Goal: Task Accomplishment & Management: Use online tool/utility

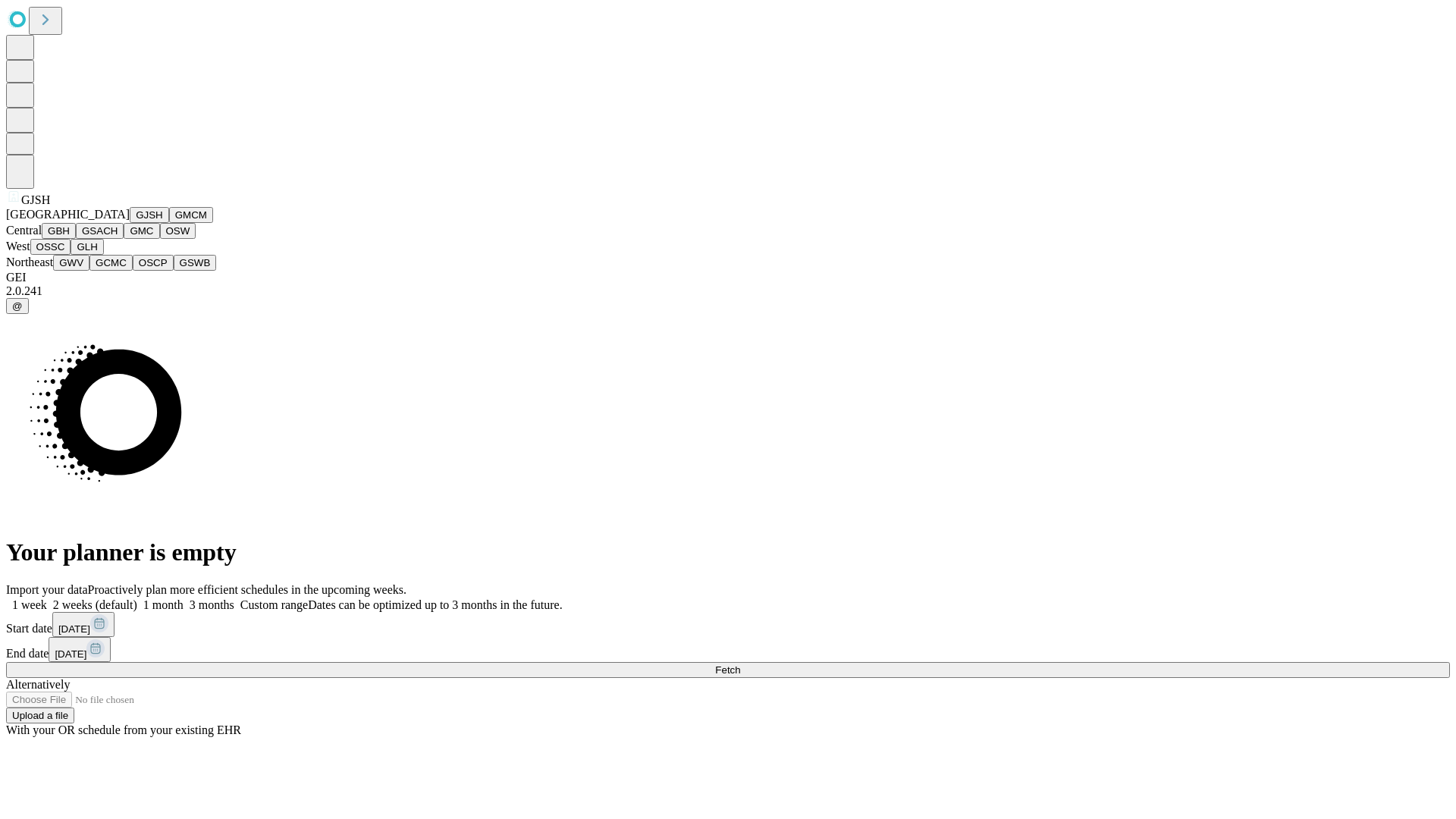
click at [130, 223] on button "GJSH" at bounding box center [149, 215] width 39 height 16
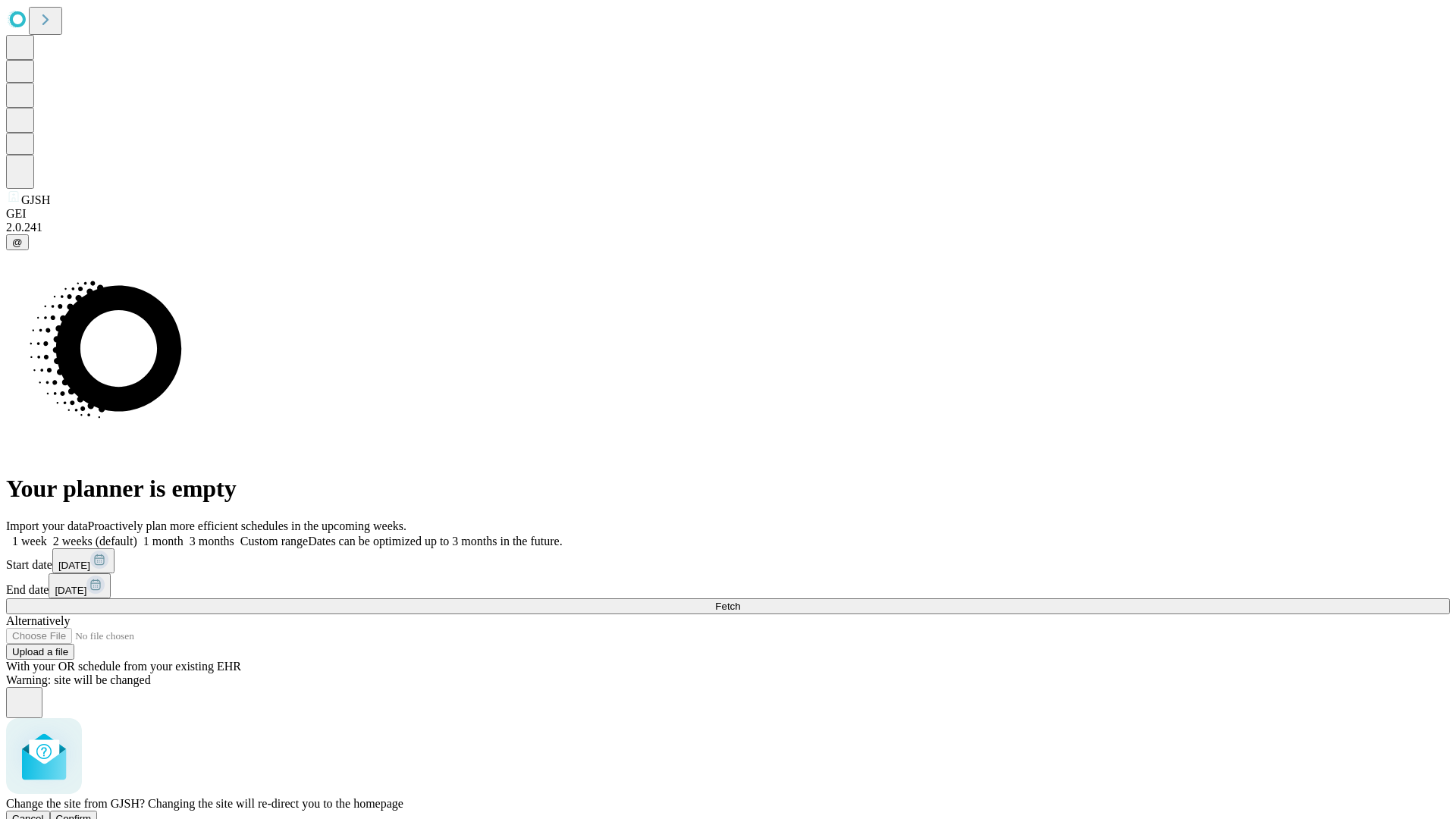
click at [92, 814] on span "Confirm" at bounding box center [74, 819] width 35 height 12
click at [137, 534] on label "2 weeks (default)" at bounding box center [92, 541] width 90 height 13
click at [741, 601] on span "Fetch" at bounding box center [728, 606] width 25 height 12
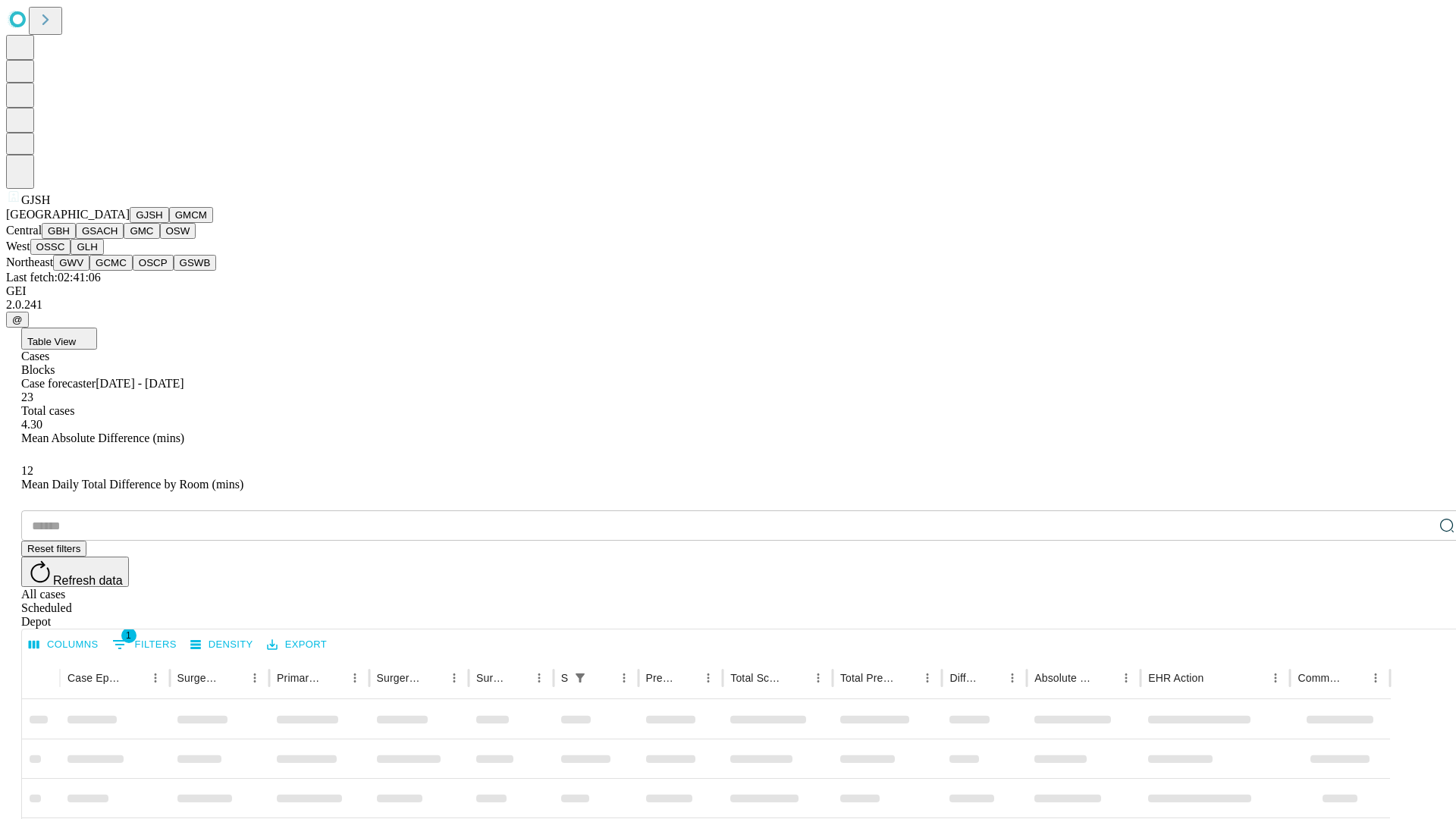
click at [169, 223] on button "GMCM" at bounding box center [191, 215] width 44 height 16
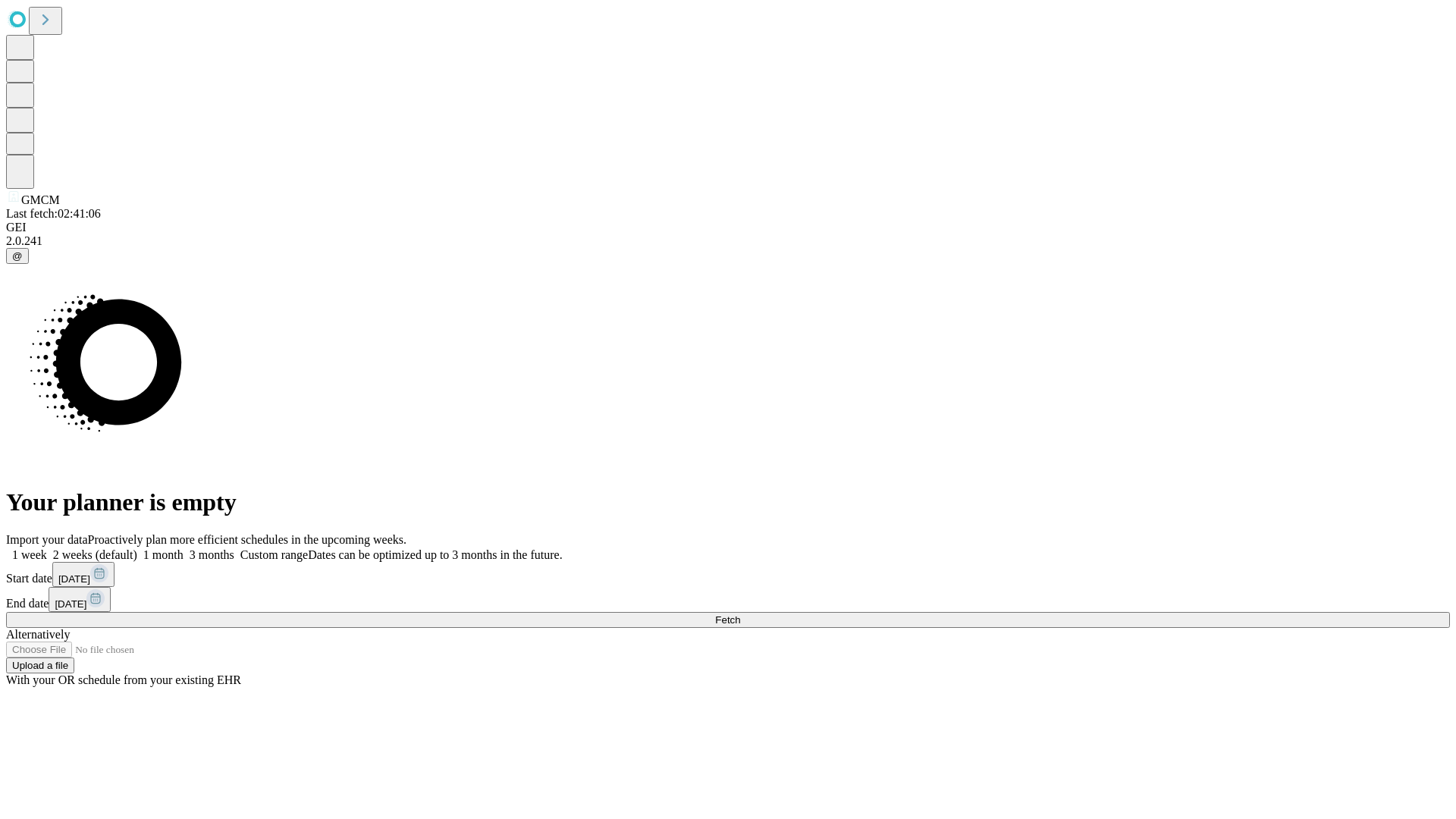
click at [137, 548] on label "2 weeks (default)" at bounding box center [92, 554] width 90 height 13
click at [741, 614] on span "Fetch" at bounding box center [728, 620] width 25 height 12
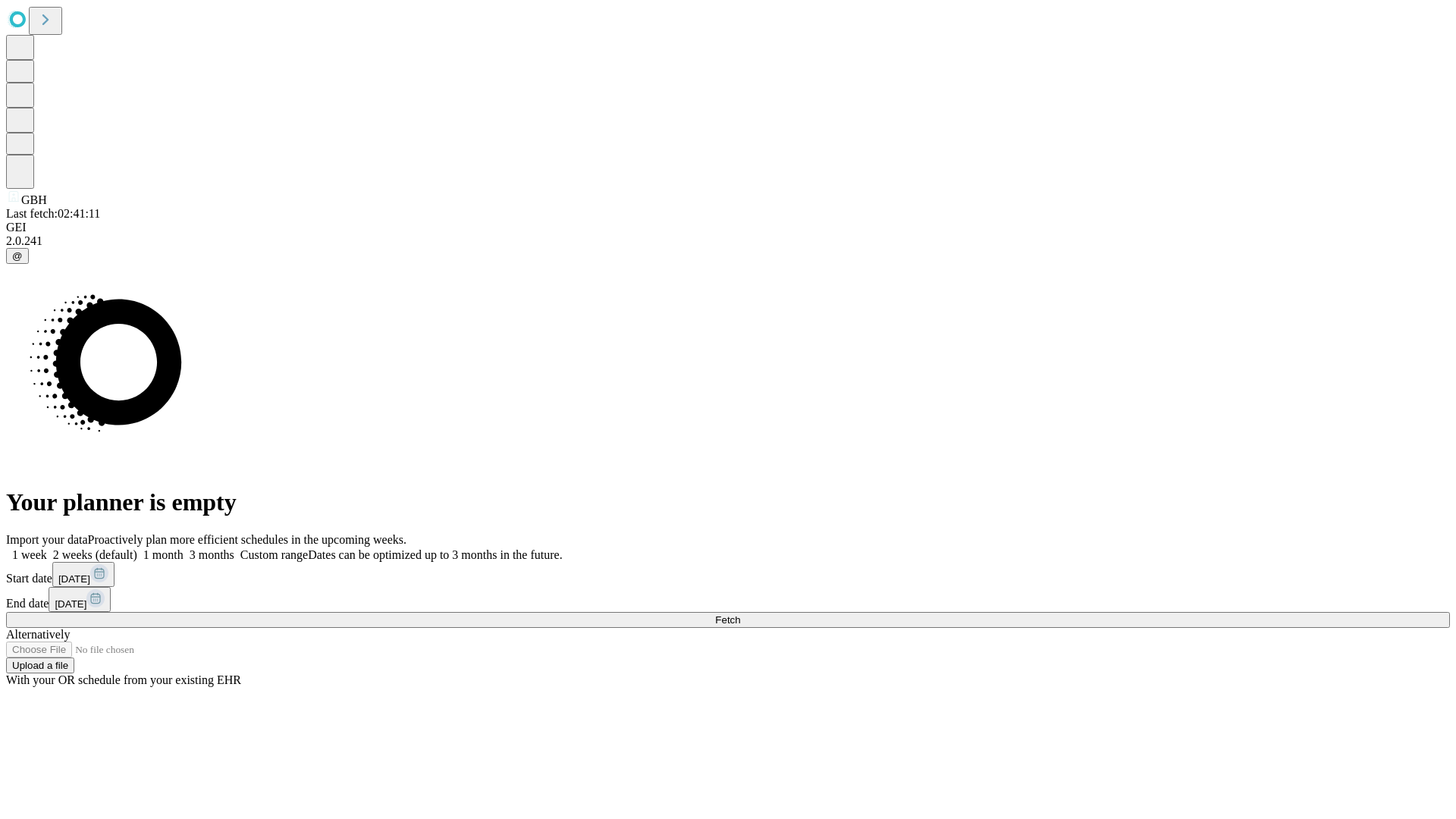
click at [741, 614] on span "Fetch" at bounding box center [728, 620] width 25 height 12
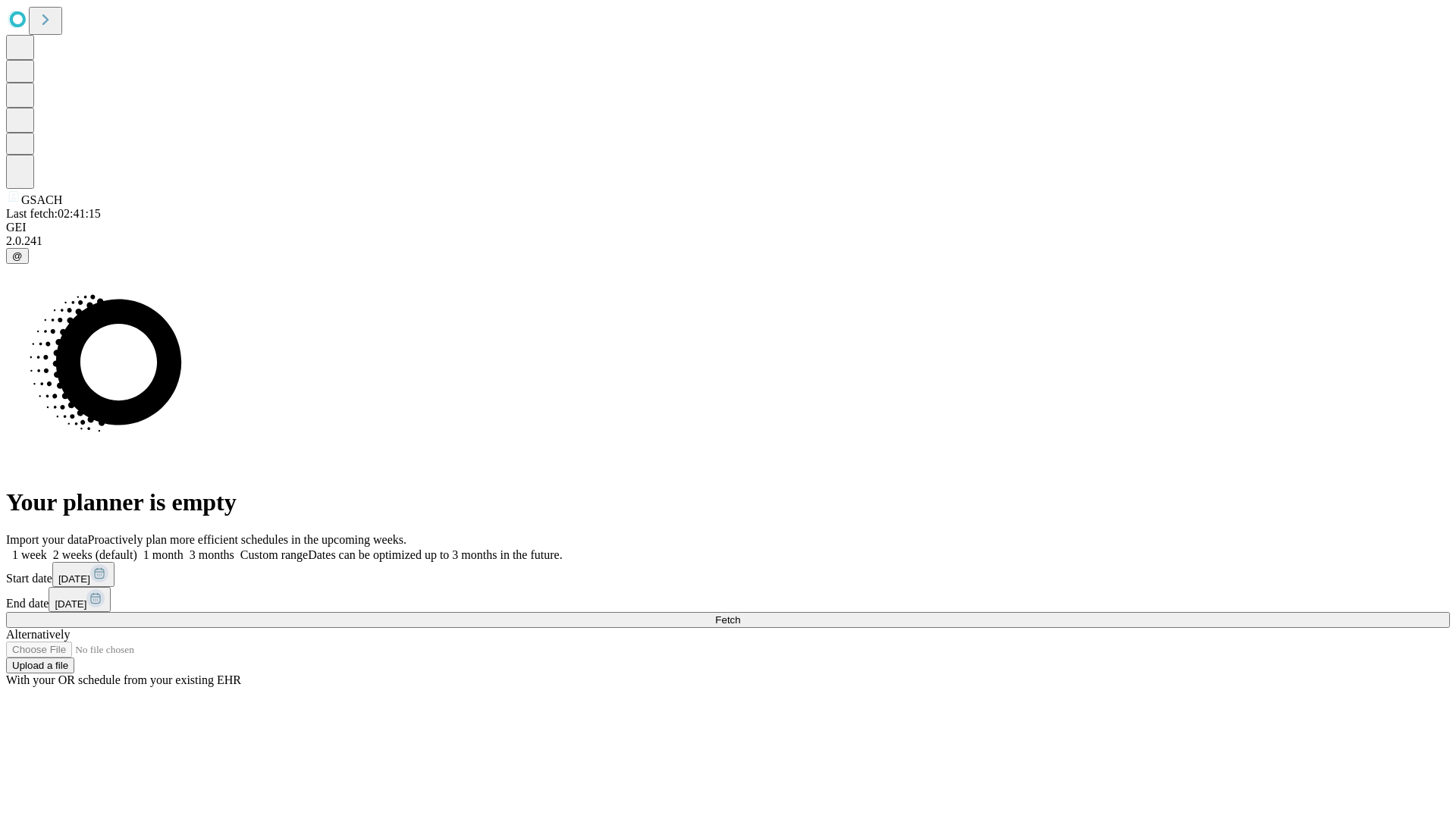
click at [137, 548] on label "2 weeks (default)" at bounding box center [92, 554] width 90 height 13
click at [741, 614] on span "Fetch" at bounding box center [728, 620] width 25 height 12
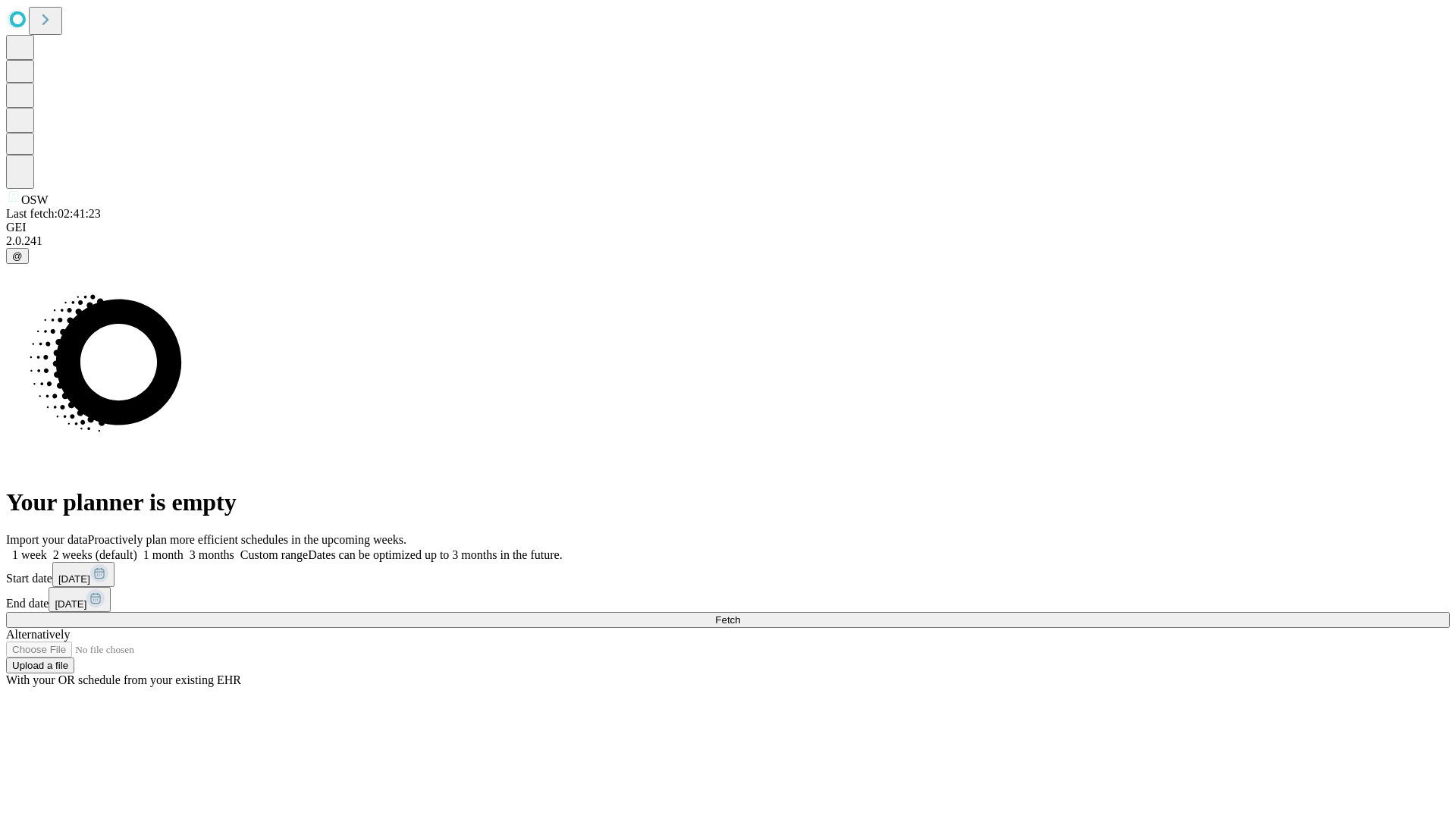
click at [137, 548] on label "2 weeks (default)" at bounding box center [92, 554] width 90 height 13
click at [741, 614] on span "Fetch" at bounding box center [728, 620] width 25 height 12
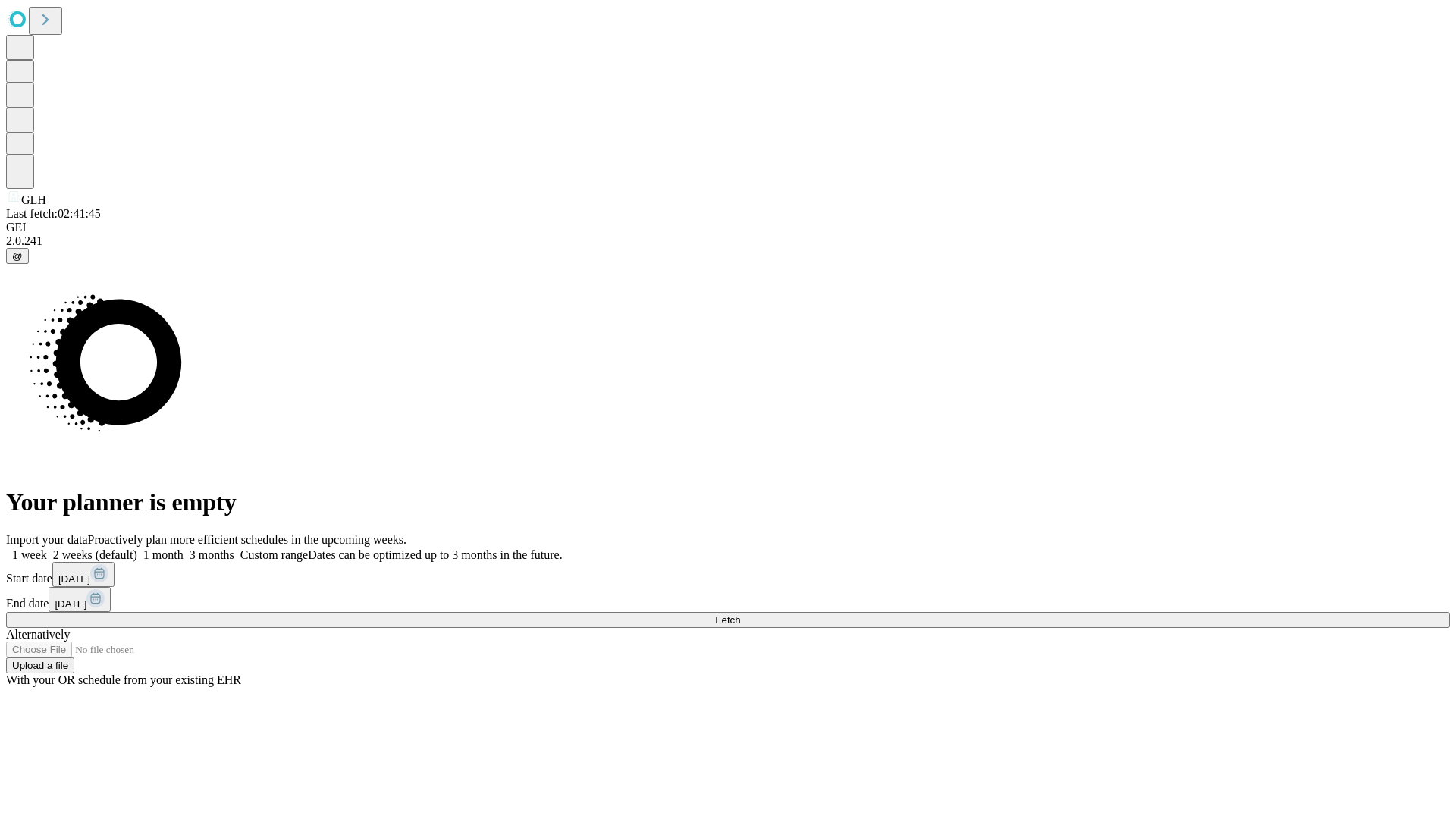
click at [137, 548] on label "2 weeks (default)" at bounding box center [92, 554] width 90 height 13
click at [741, 614] on span "Fetch" at bounding box center [728, 620] width 25 height 12
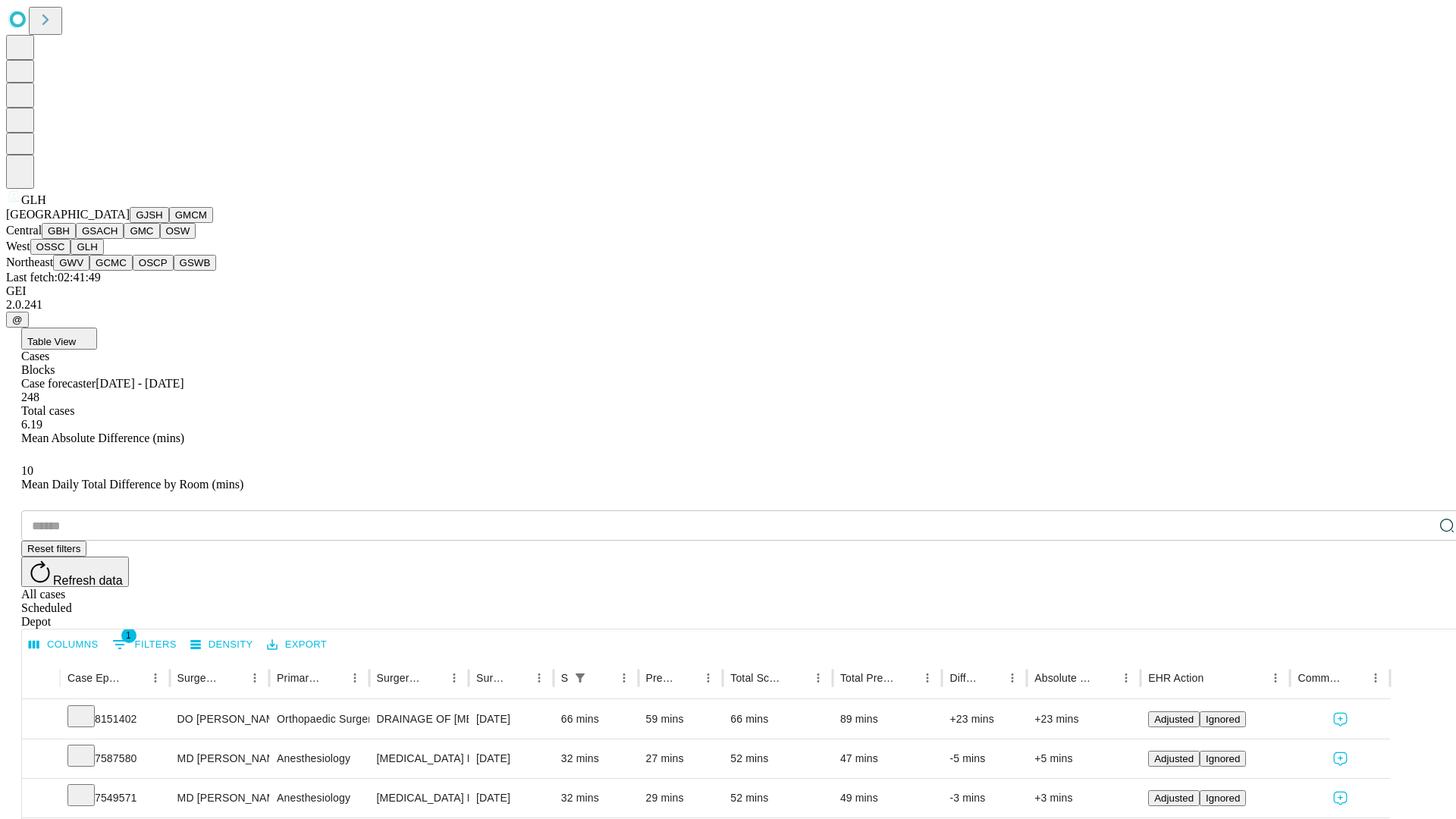
click at [89, 271] on button "GWV" at bounding box center [71, 263] width 36 height 16
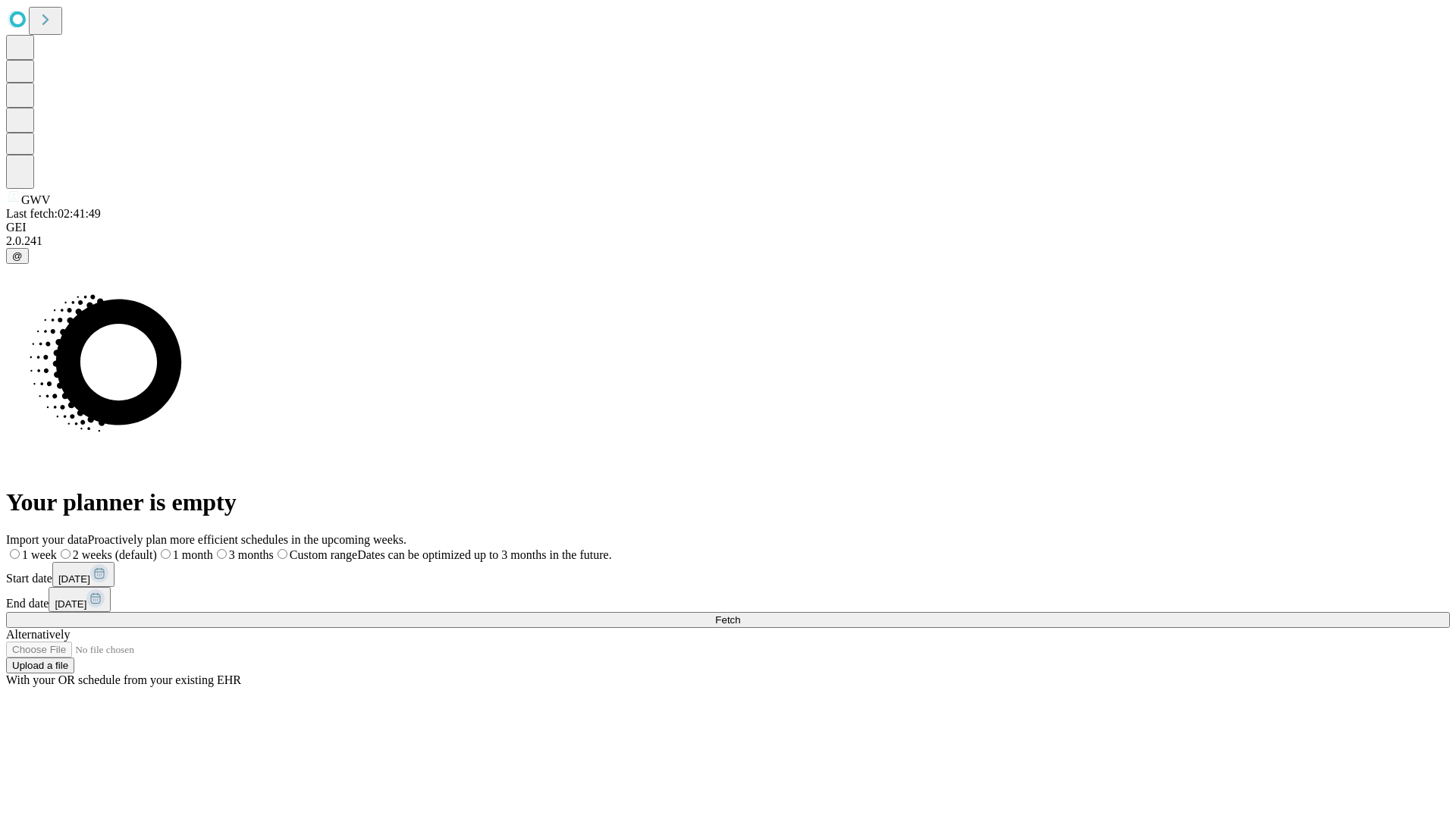
click at [741, 614] on span "Fetch" at bounding box center [728, 620] width 25 height 12
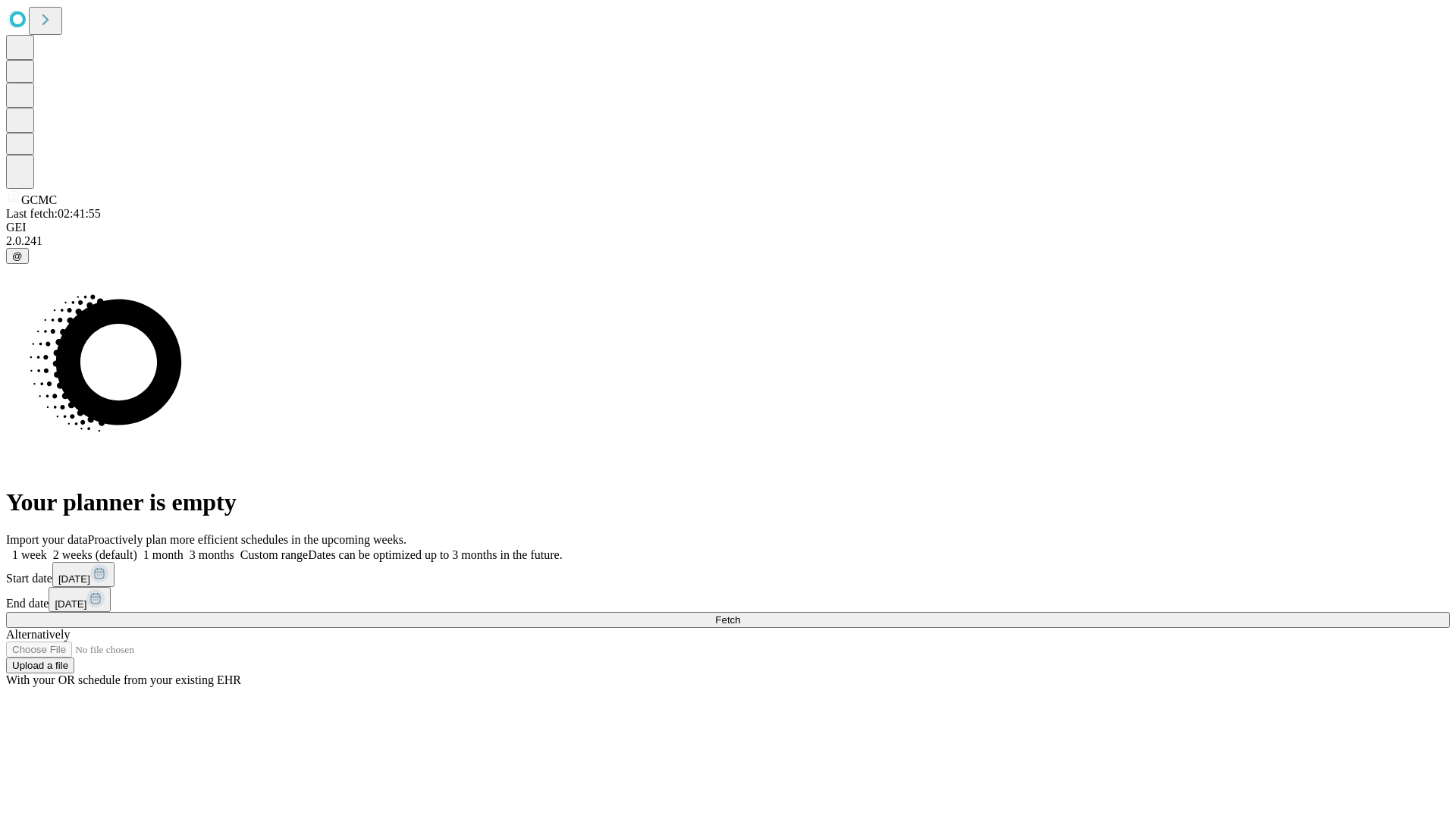
click at [741, 614] on span "Fetch" at bounding box center [728, 620] width 25 height 12
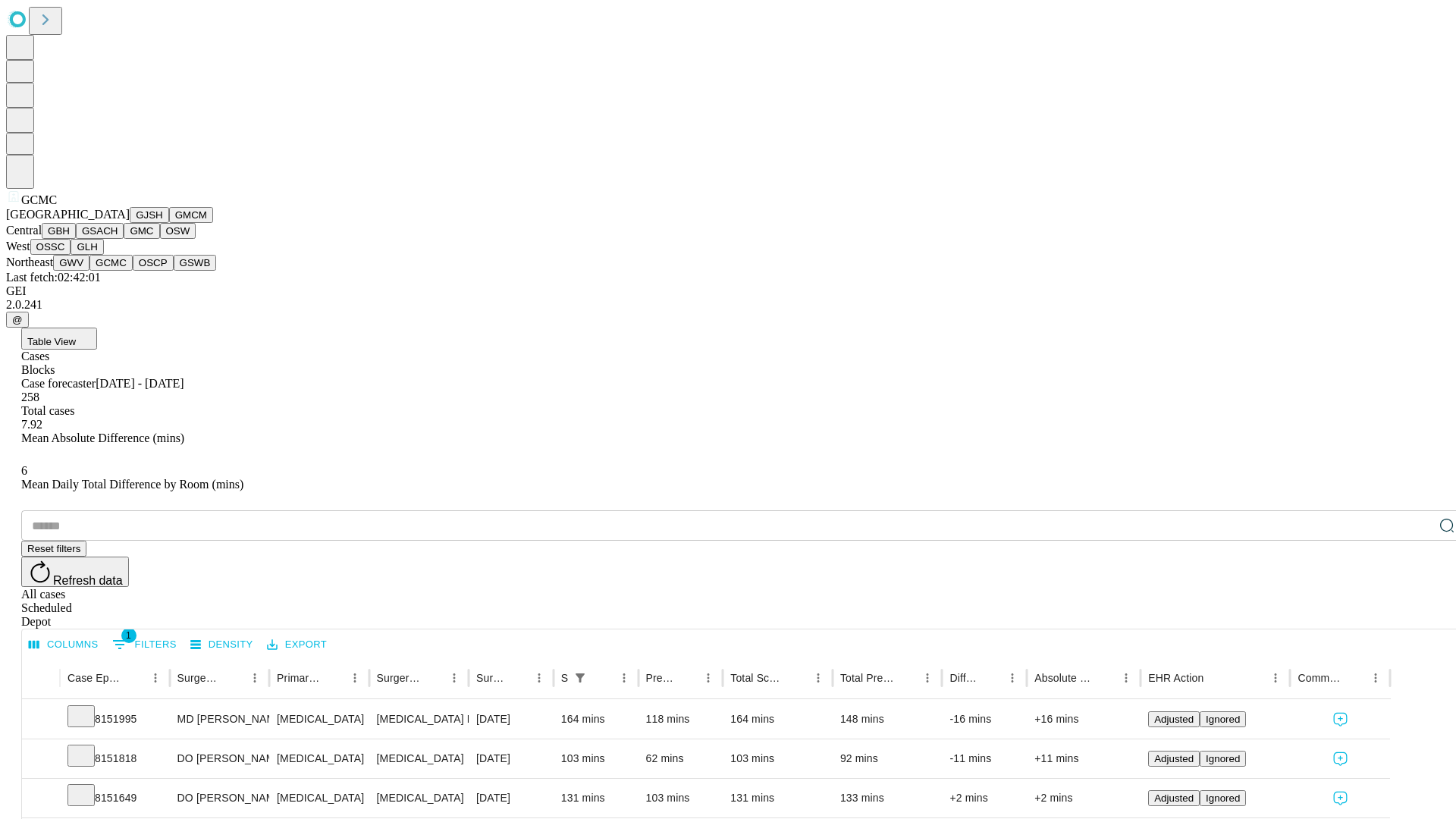
click at [133, 271] on button "OSCP" at bounding box center [153, 263] width 41 height 16
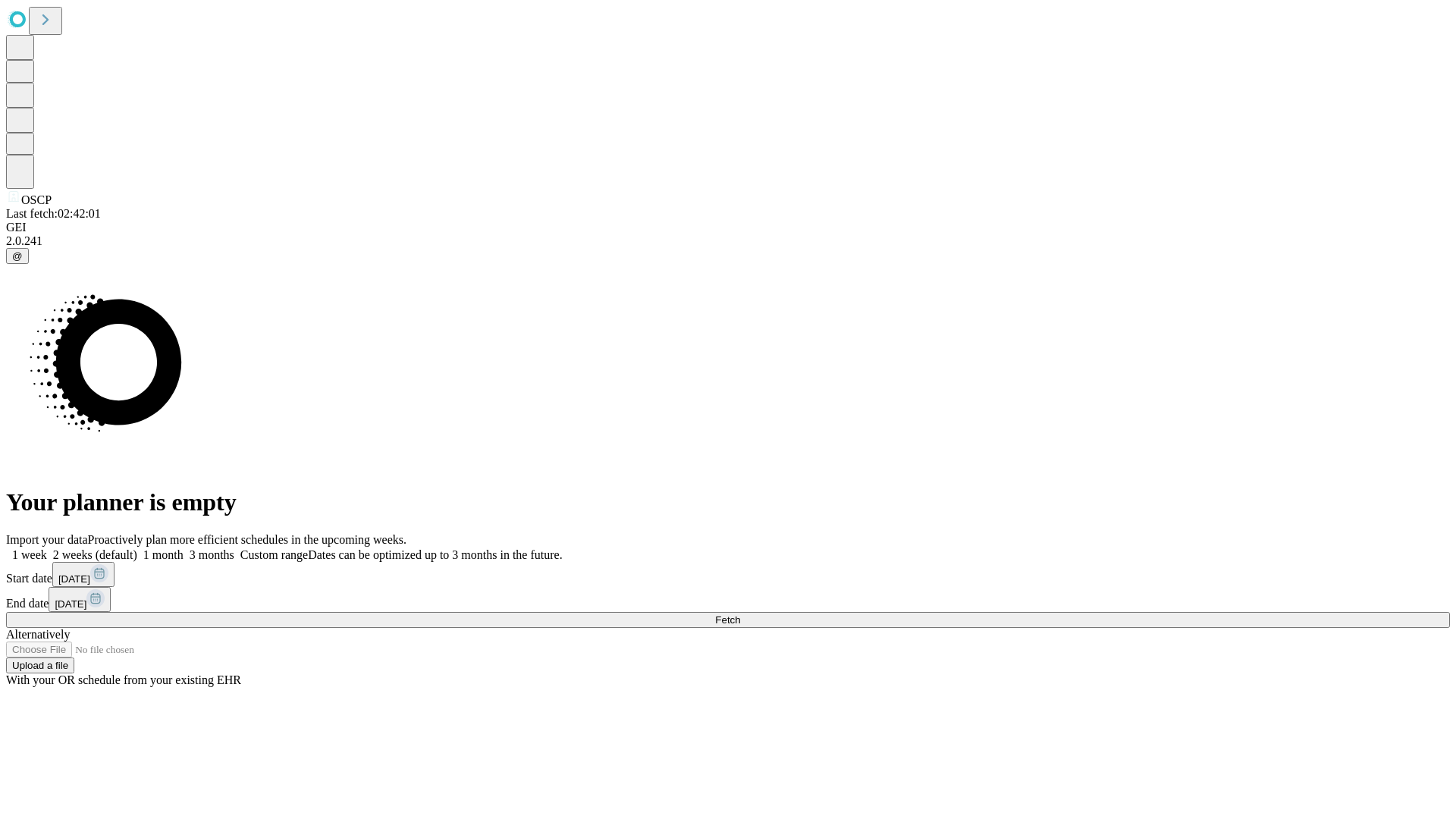
click at [137, 548] on label "2 weeks (default)" at bounding box center [92, 554] width 90 height 13
click at [741, 614] on span "Fetch" at bounding box center [728, 620] width 25 height 12
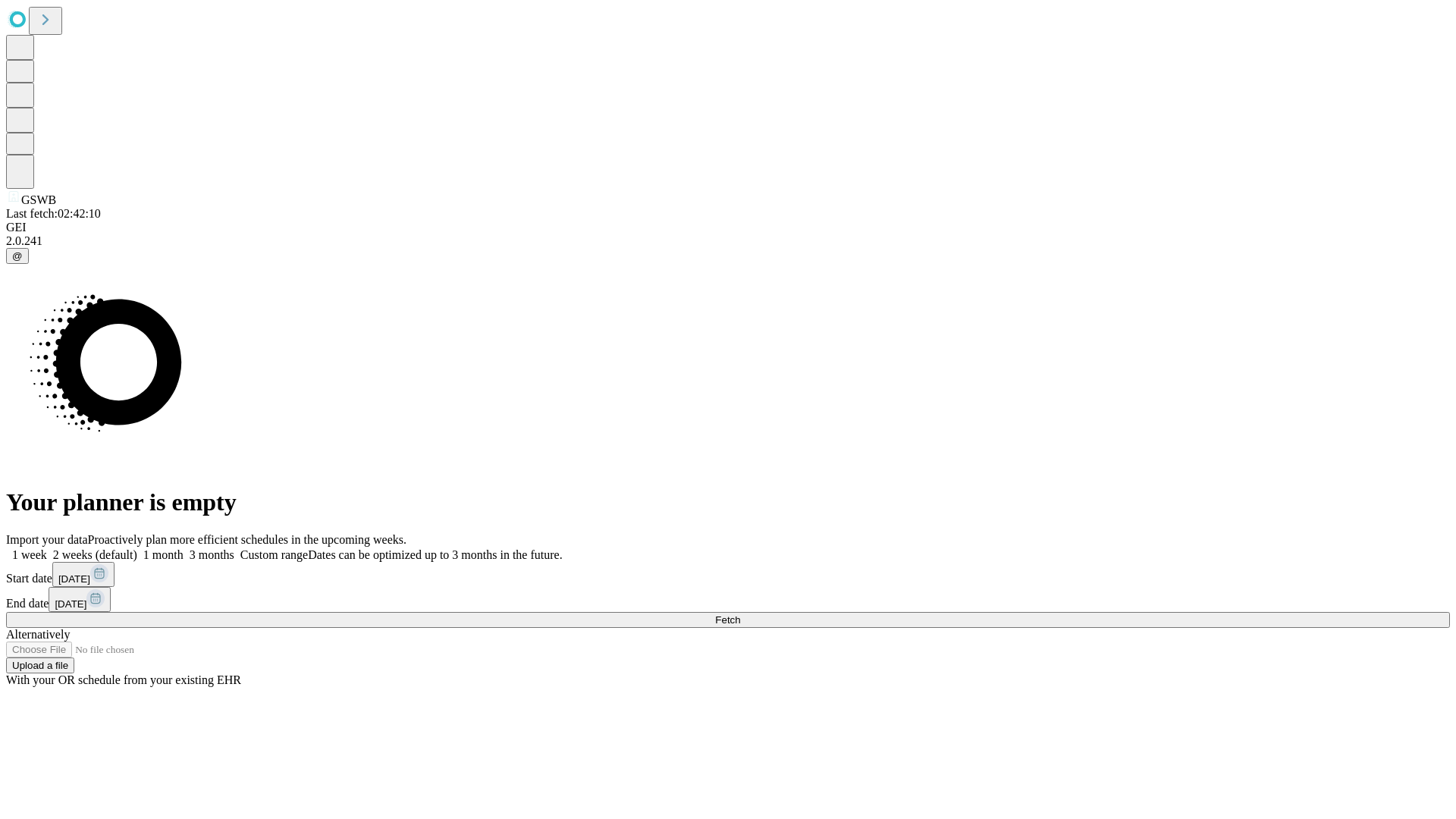
click at [741, 614] on span "Fetch" at bounding box center [728, 620] width 25 height 12
